Goal: Go to known website: Access a specific website the user already knows

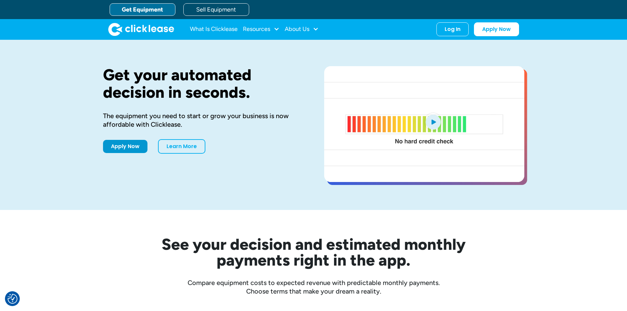
drag, startPoint x: 454, startPoint y: 32, endPoint x: 456, endPoint y: 73, distance: 41.3
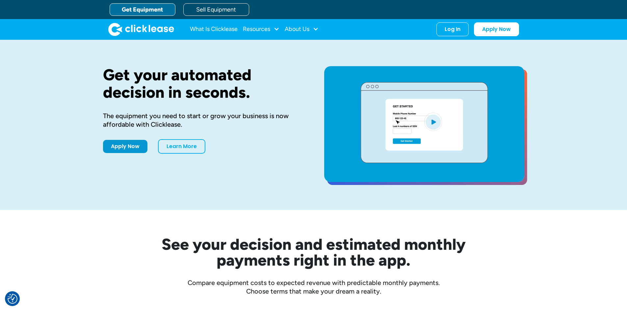
click at [454, 32] on div "Log In Account login I use Clicklease to get my equipment Partner Portal I offe…" at bounding box center [453, 29] width 32 height 14
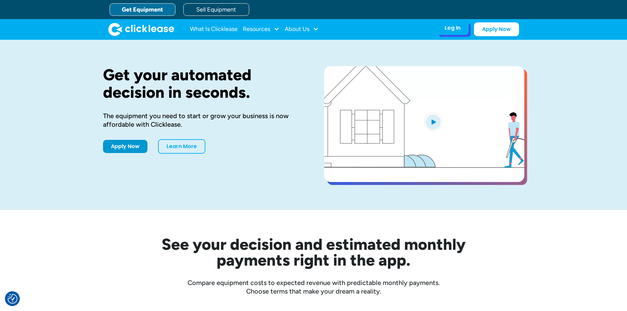
click at [464, 34] on div "Log In Account login I use Clicklease to get my equipment Partner Portal I offe…" at bounding box center [453, 28] width 32 height 14
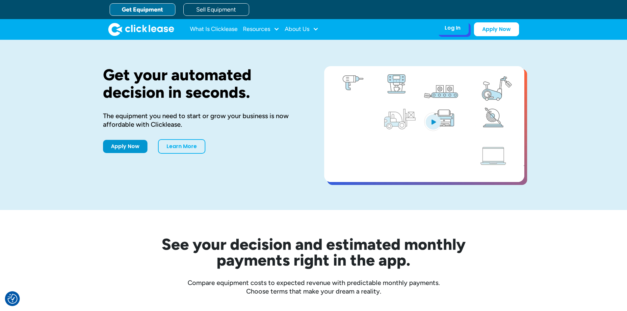
click at [459, 33] on div "Log In Account login I use Clicklease to get my equipment Partner Portal I offe…" at bounding box center [453, 28] width 32 height 14
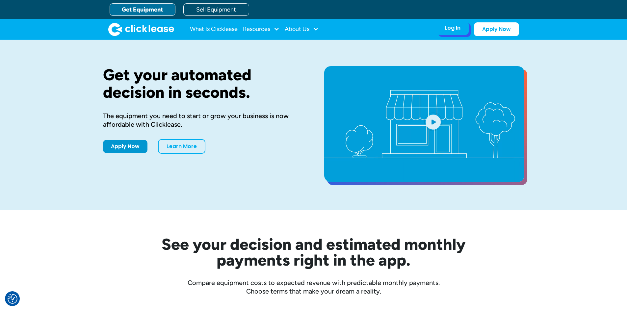
click at [459, 25] on div "Log In" at bounding box center [453, 28] width 16 height 7
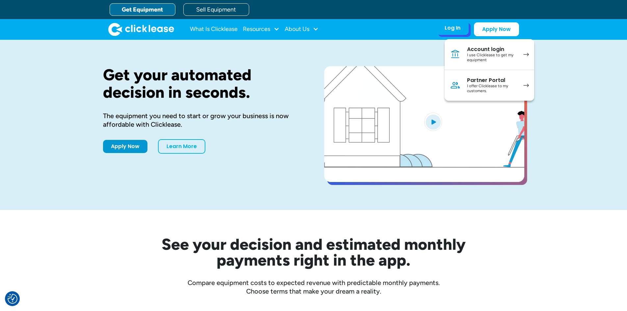
click at [483, 79] on div "Partner Portal" at bounding box center [492, 80] width 50 height 7
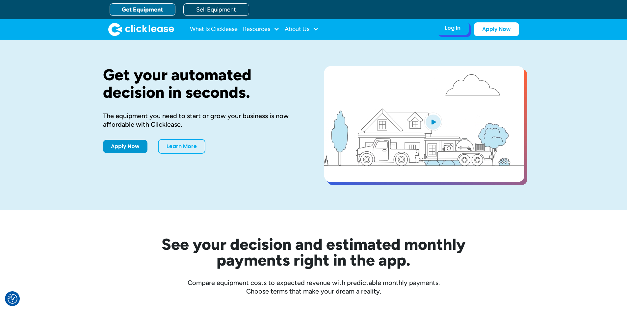
click at [445, 30] on div "Log In" at bounding box center [453, 28] width 16 height 7
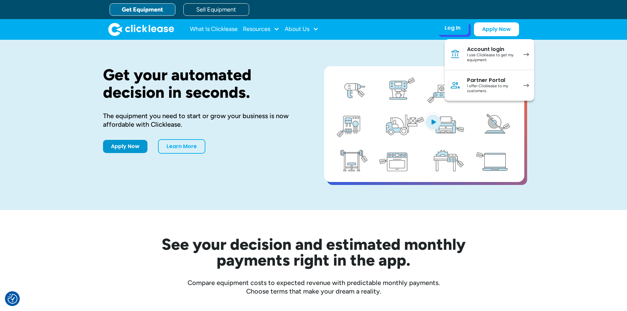
click at [488, 80] on div "Partner Portal" at bounding box center [492, 80] width 50 height 7
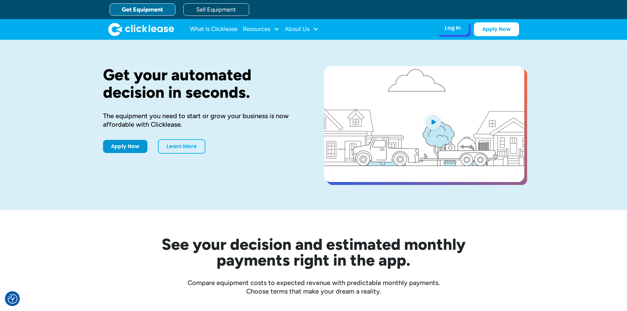
click at [461, 32] on div "Log In Account login I use Clicklease to get my equipment Partner Portal I offe…" at bounding box center [453, 28] width 32 height 14
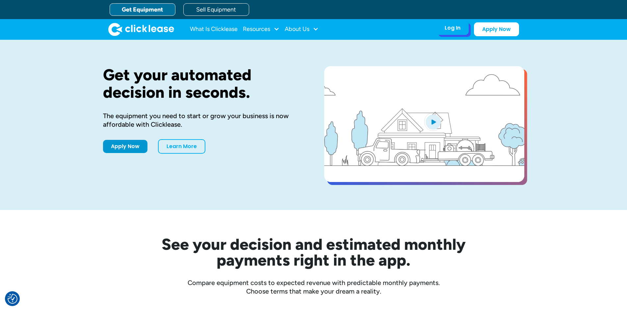
click at [452, 28] on div "Log In" at bounding box center [453, 28] width 16 height 7
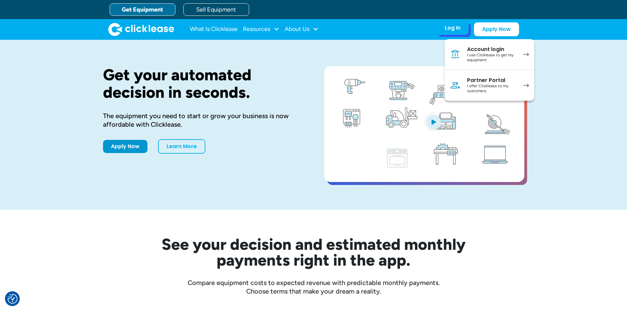
click at [489, 90] on div "I offer Clicklease to my customers." at bounding box center [492, 89] width 50 height 10
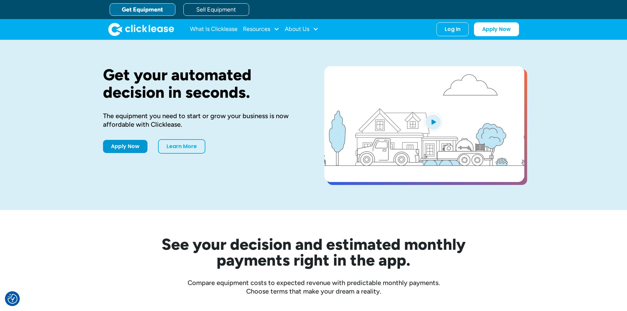
drag, startPoint x: 448, startPoint y: 35, endPoint x: 466, endPoint y: 46, distance: 21.7
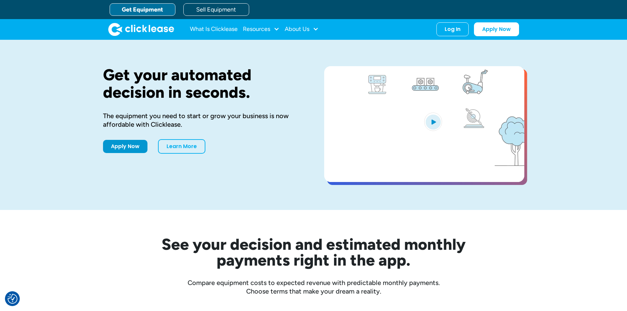
click at [448, 35] on div "Log In Account login I use Clicklease to get my equipment Partner Portal I offe…" at bounding box center [453, 29] width 32 height 14
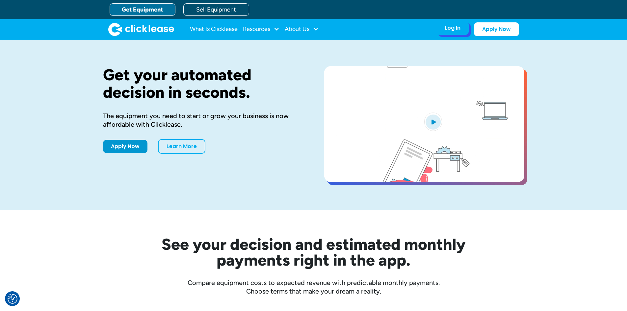
click at [453, 23] on div "Log In Account login I use Clicklease to get my equipment Partner Portal I offe…" at bounding box center [453, 28] width 32 height 14
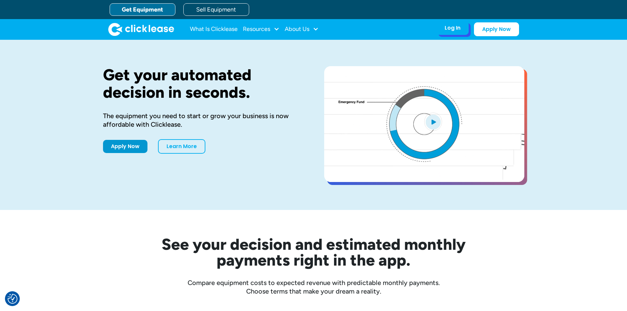
click at [449, 25] on div "Log In" at bounding box center [453, 28] width 16 height 7
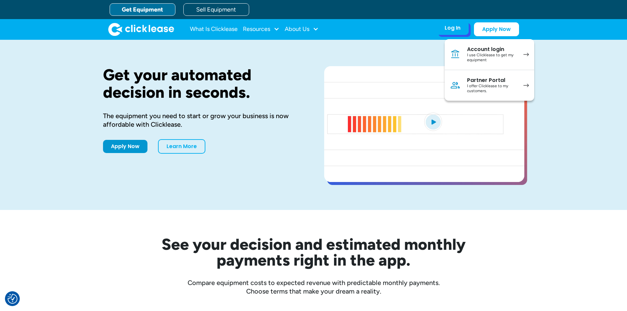
click at [503, 93] on div "I offer Clicklease to my customers." at bounding box center [492, 89] width 50 height 10
